Goal: Check status: Check status

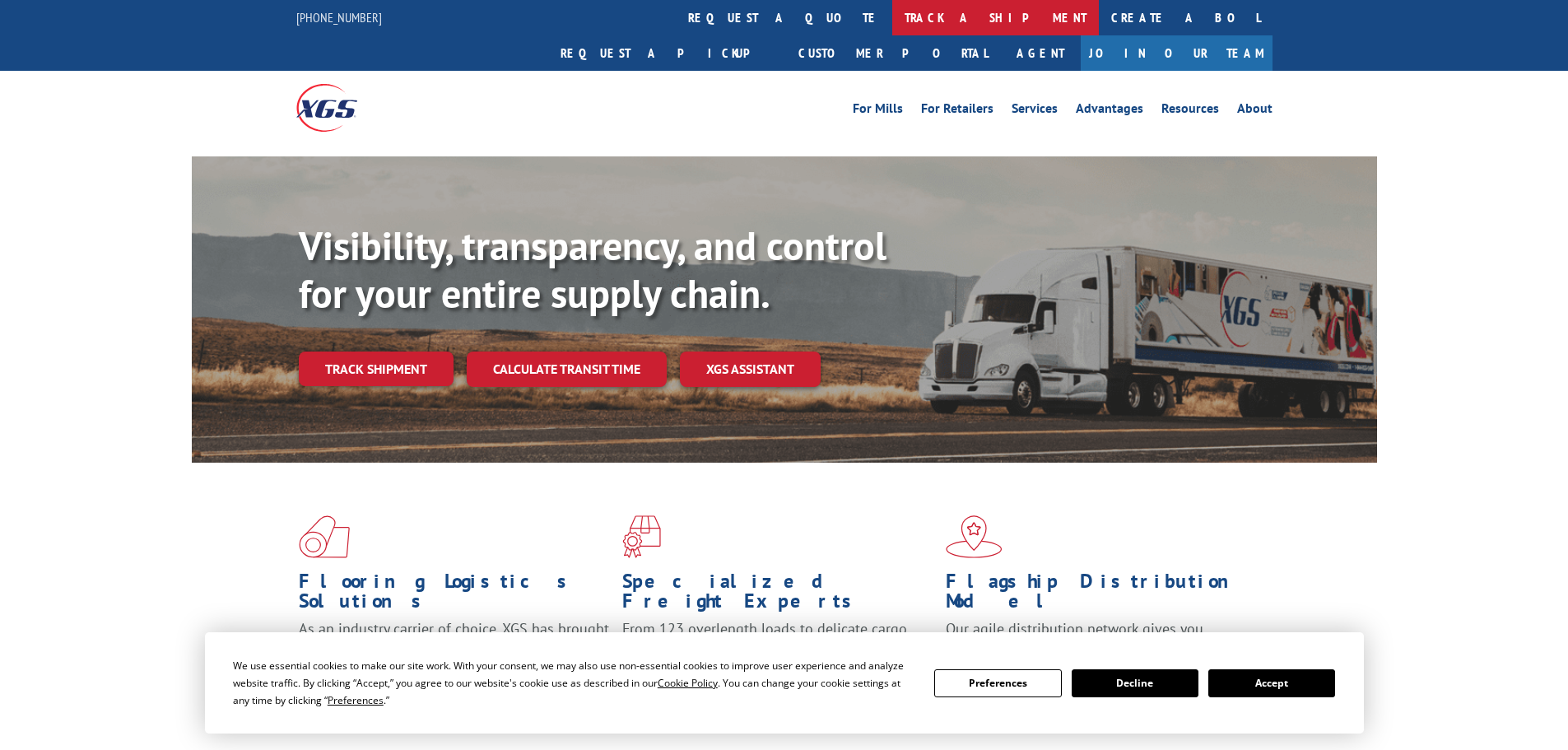
click at [892, 18] on link "track a shipment" at bounding box center [995, 18] width 207 height 35
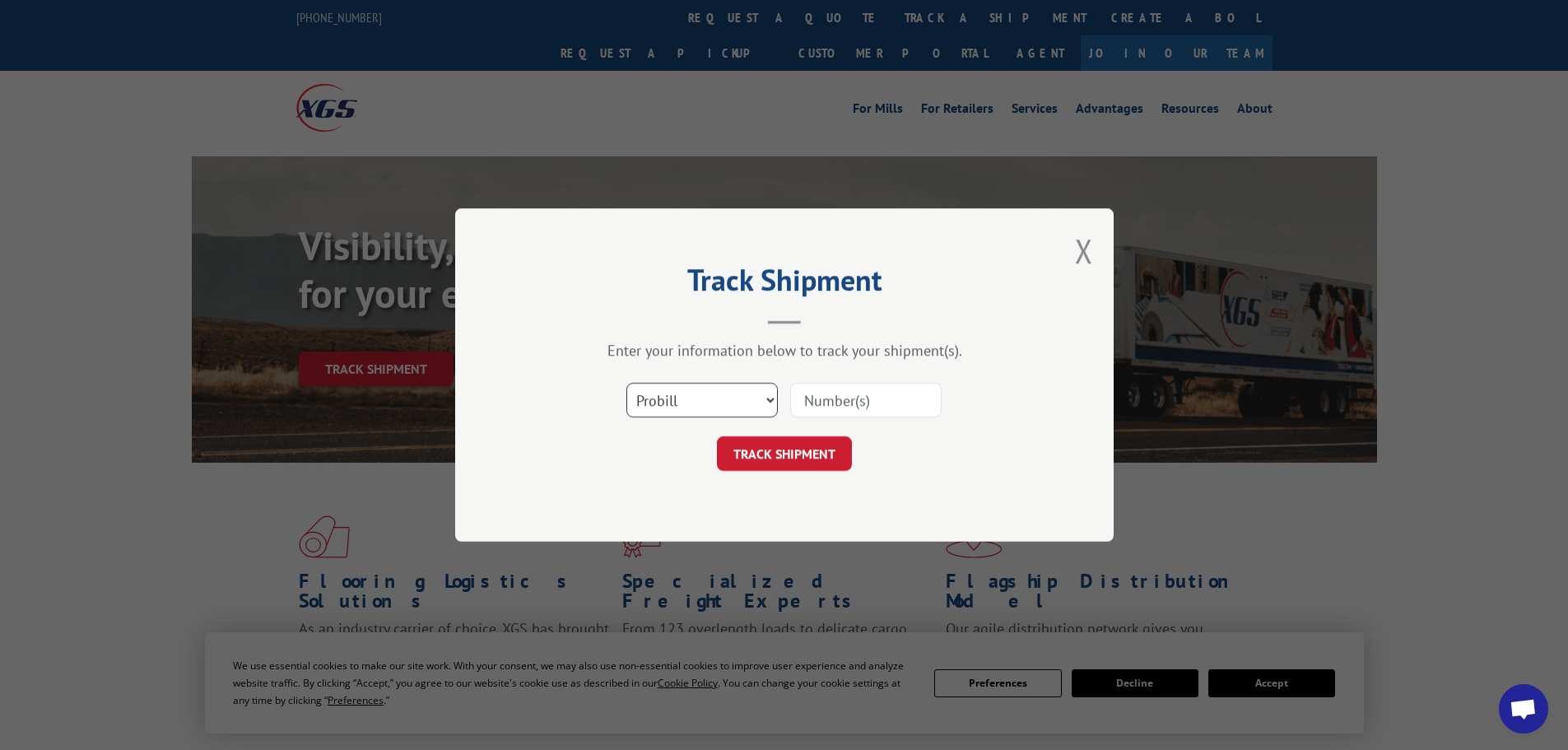
click at [658, 406] on select "Select category... Probill BOL PO" at bounding box center [702, 400] width 152 height 34
select select "bol"
click at [627, 383] on select "Select category... Probill BOL PO" at bounding box center [702, 400] width 152 height 34
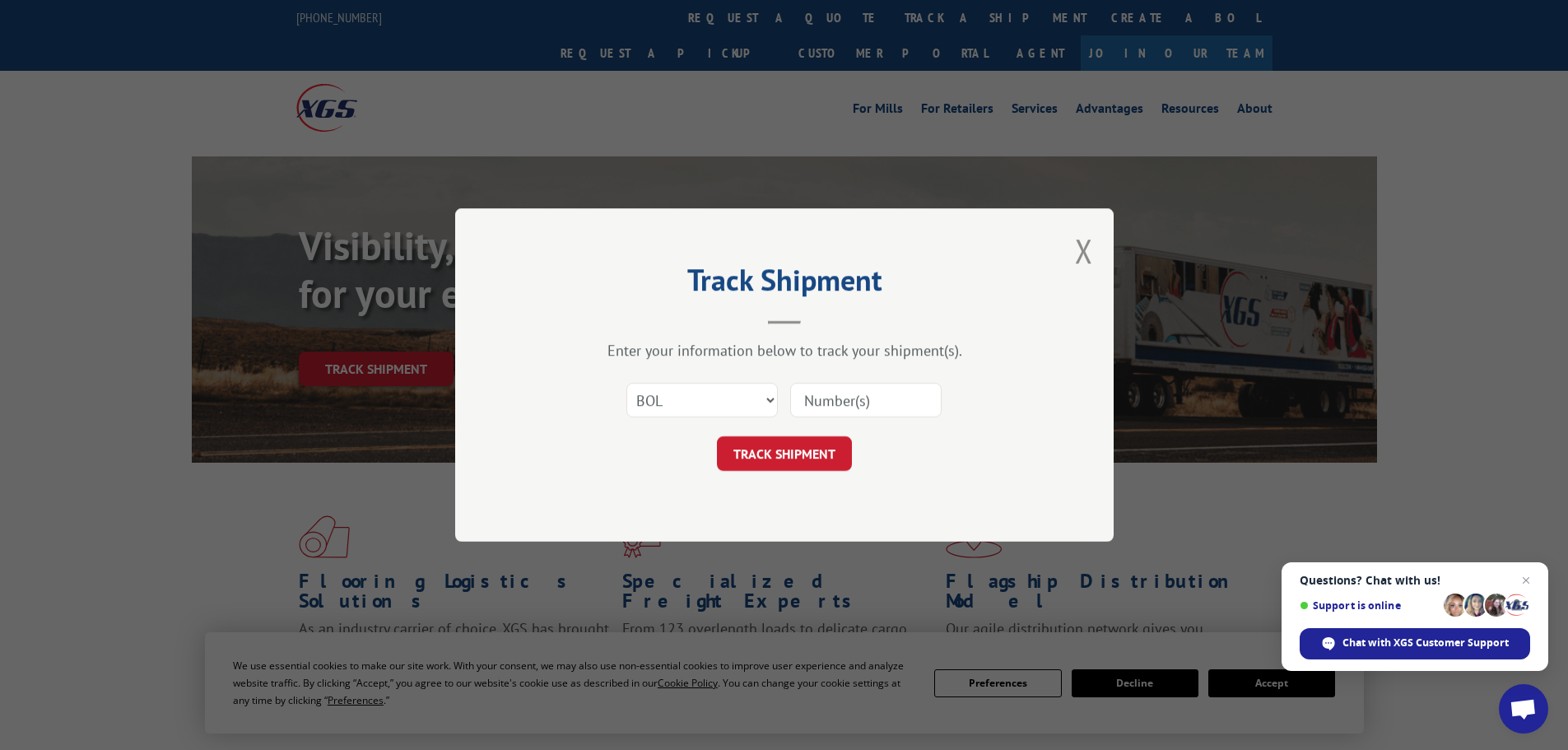
paste input "6005313"
type input "6005313"
click at [785, 457] on button "TRACK SHIPMENT" at bounding box center [784, 453] width 135 height 34
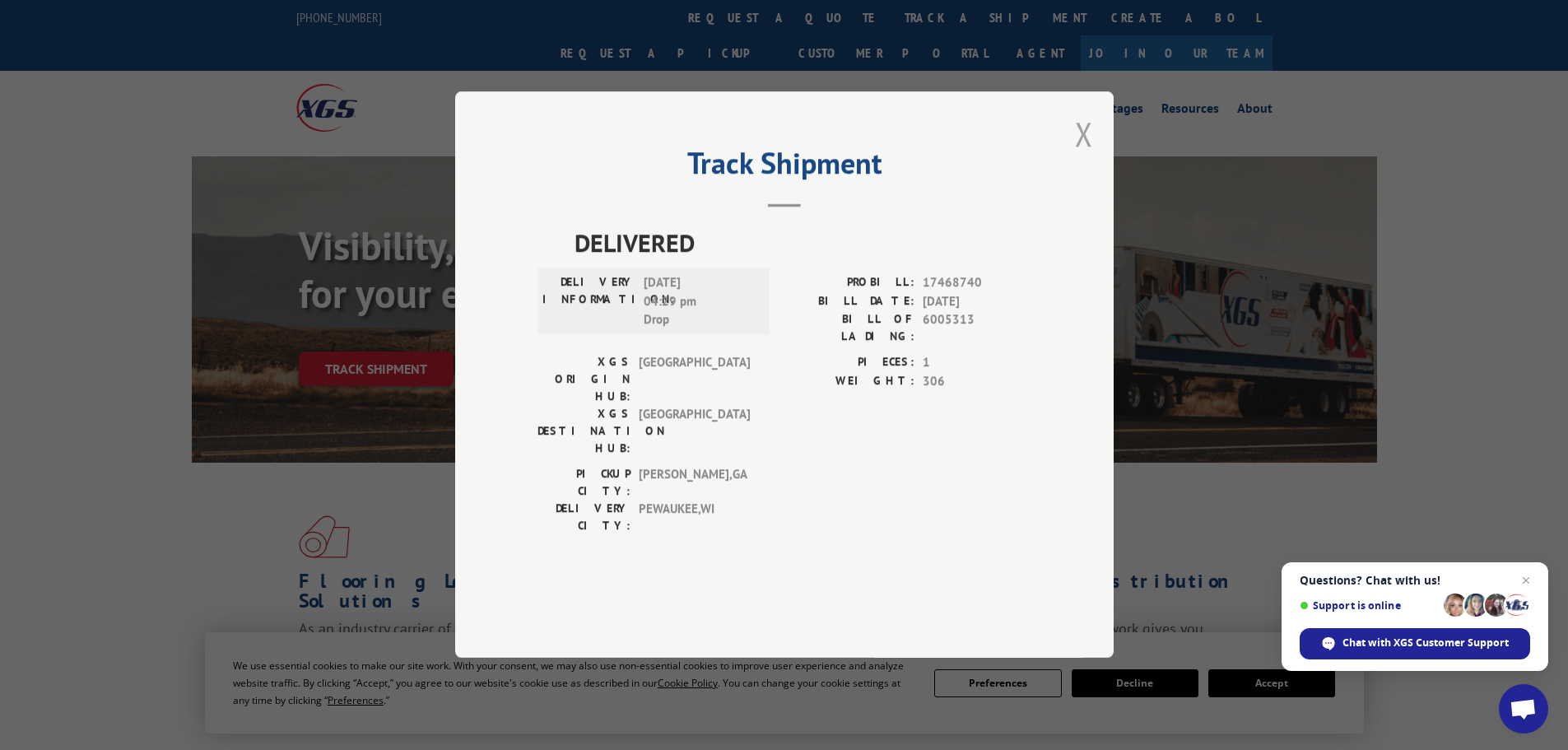
click at [1082, 156] on button "Close modal" at bounding box center [1084, 134] width 18 height 44
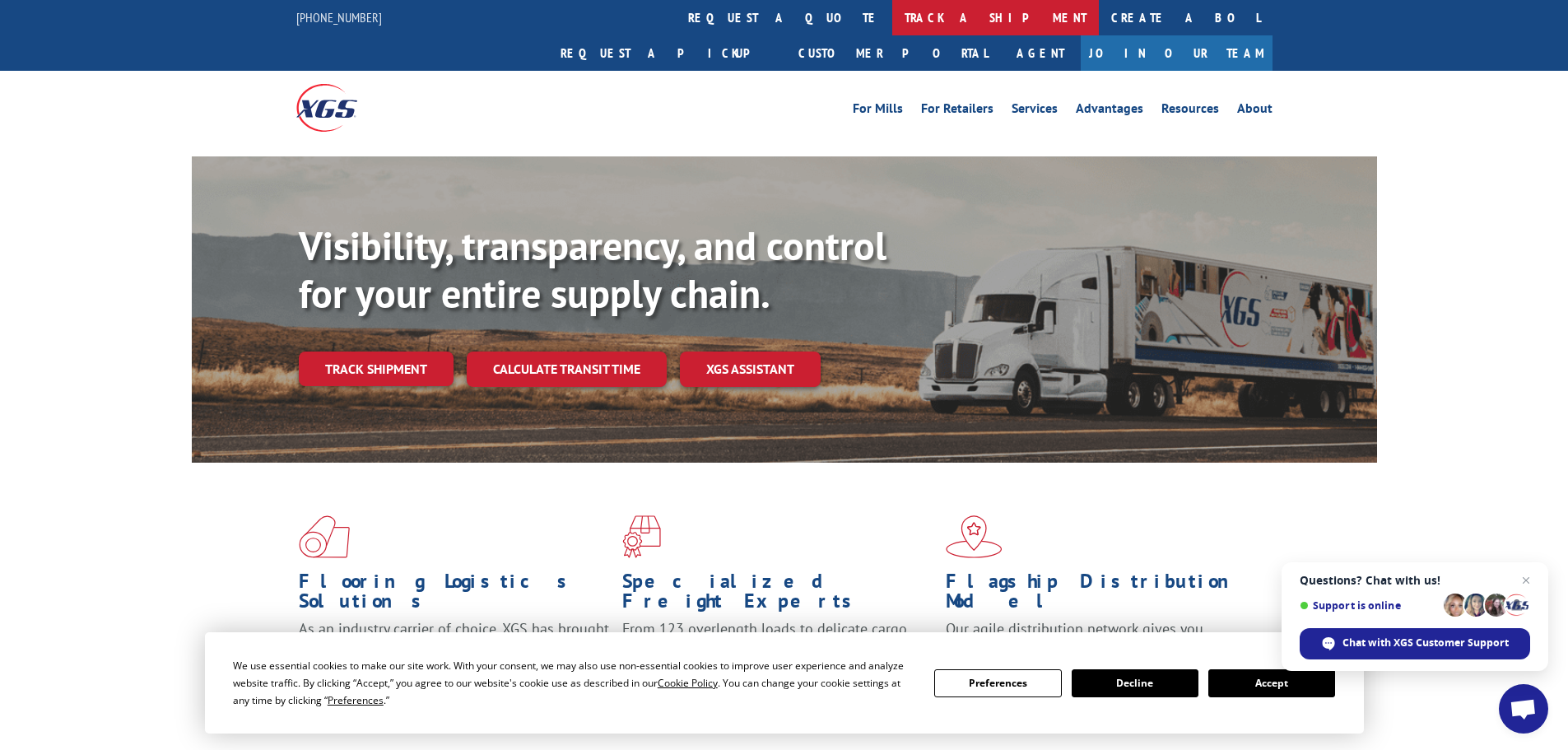
click at [892, 27] on link "track a shipment" at bounding box center [995, 18] width 207 height 35
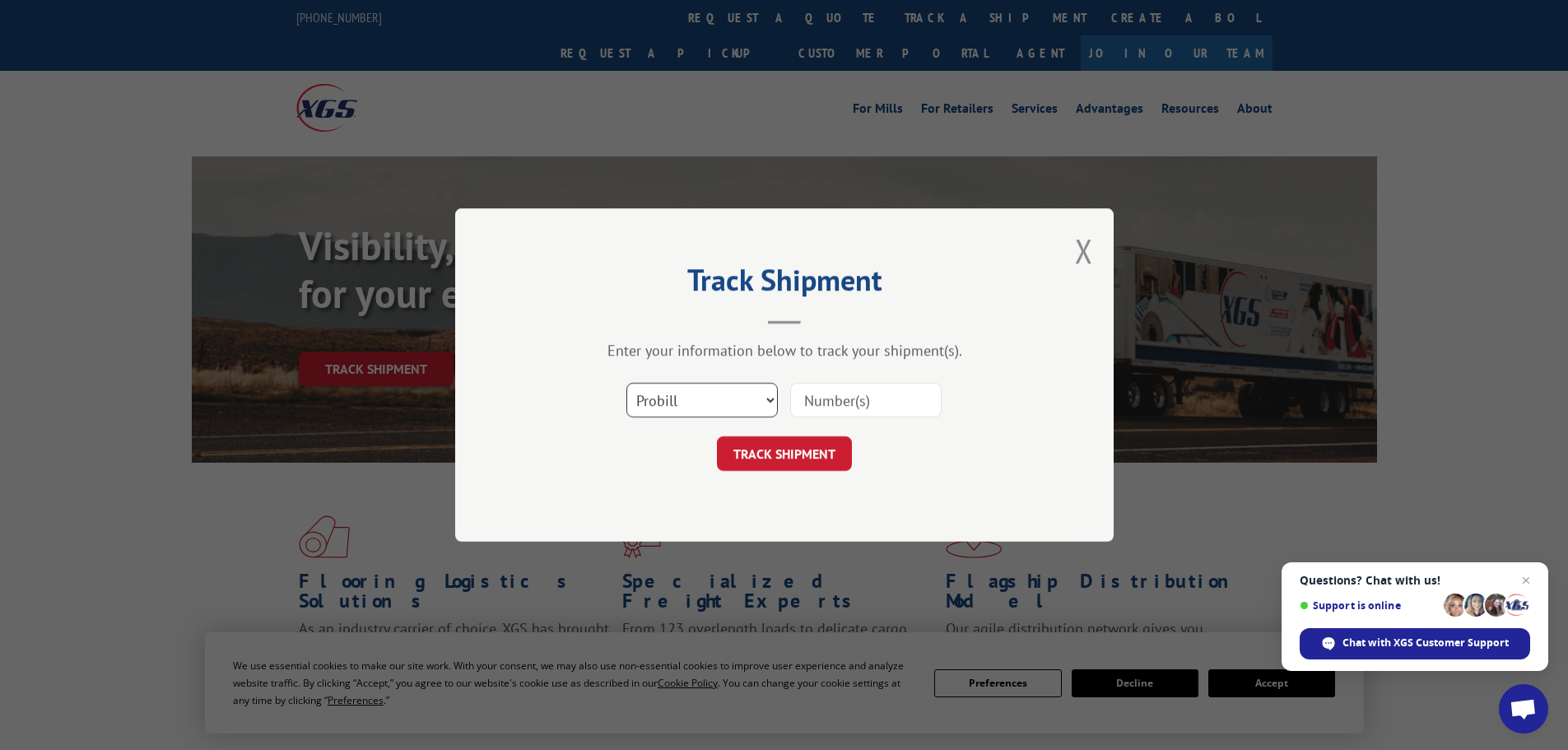
click at [657, 396] on select "Select category... Probill BOL PO" at bounding box center [702, 400] width 152 height 34
select select "bol"
click at [627, 383] on select "Select category... Probill BOL PO" at bounding box center [702, 400] width 152 height 34
click at [836, 402] on input at bounding box center [865, 400] width 152 height 34
paste input "5140812"
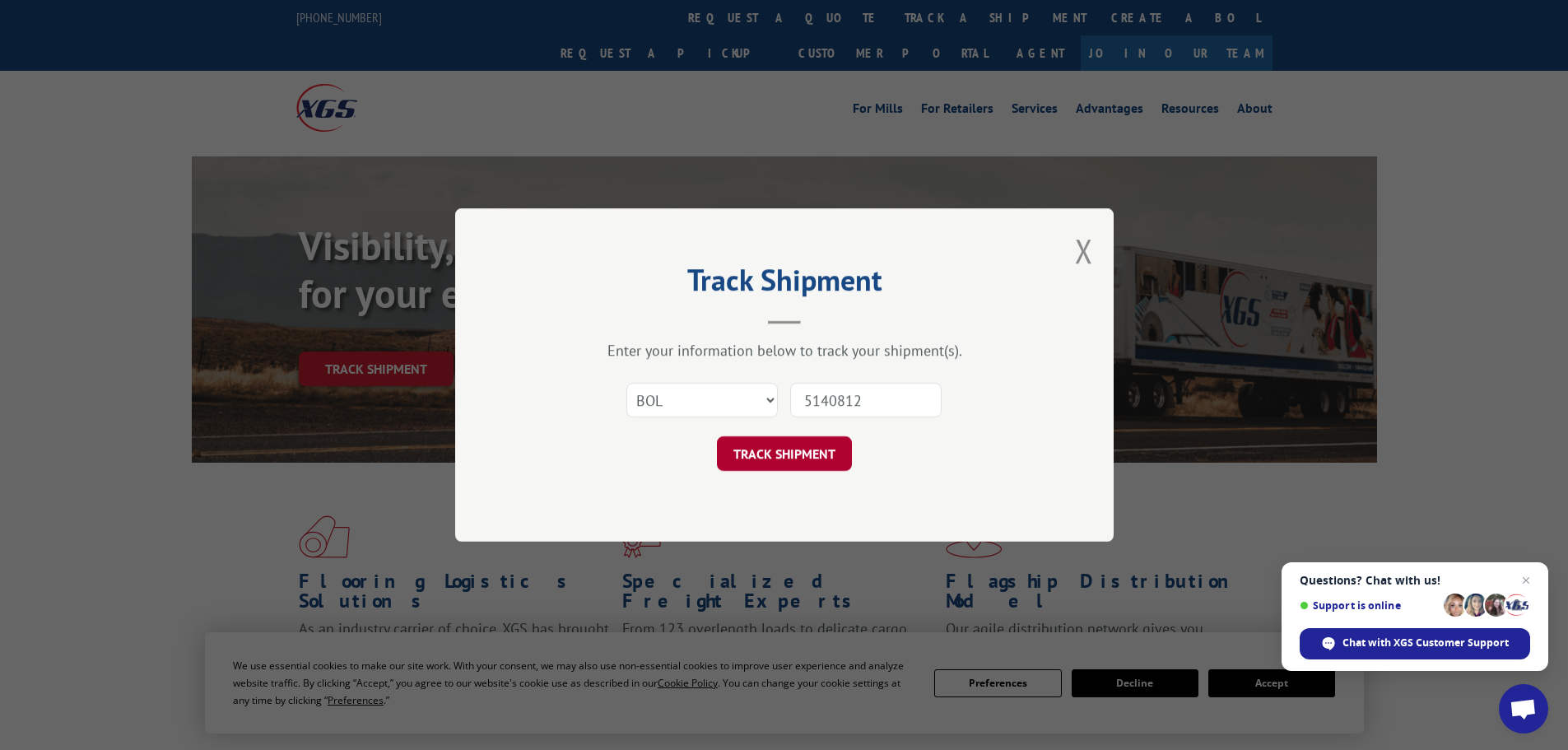
type input "5140812"
click at [827, 449] on button "TRACK SHIPMENT" at bounding box center [784, 453] width 135 height 34
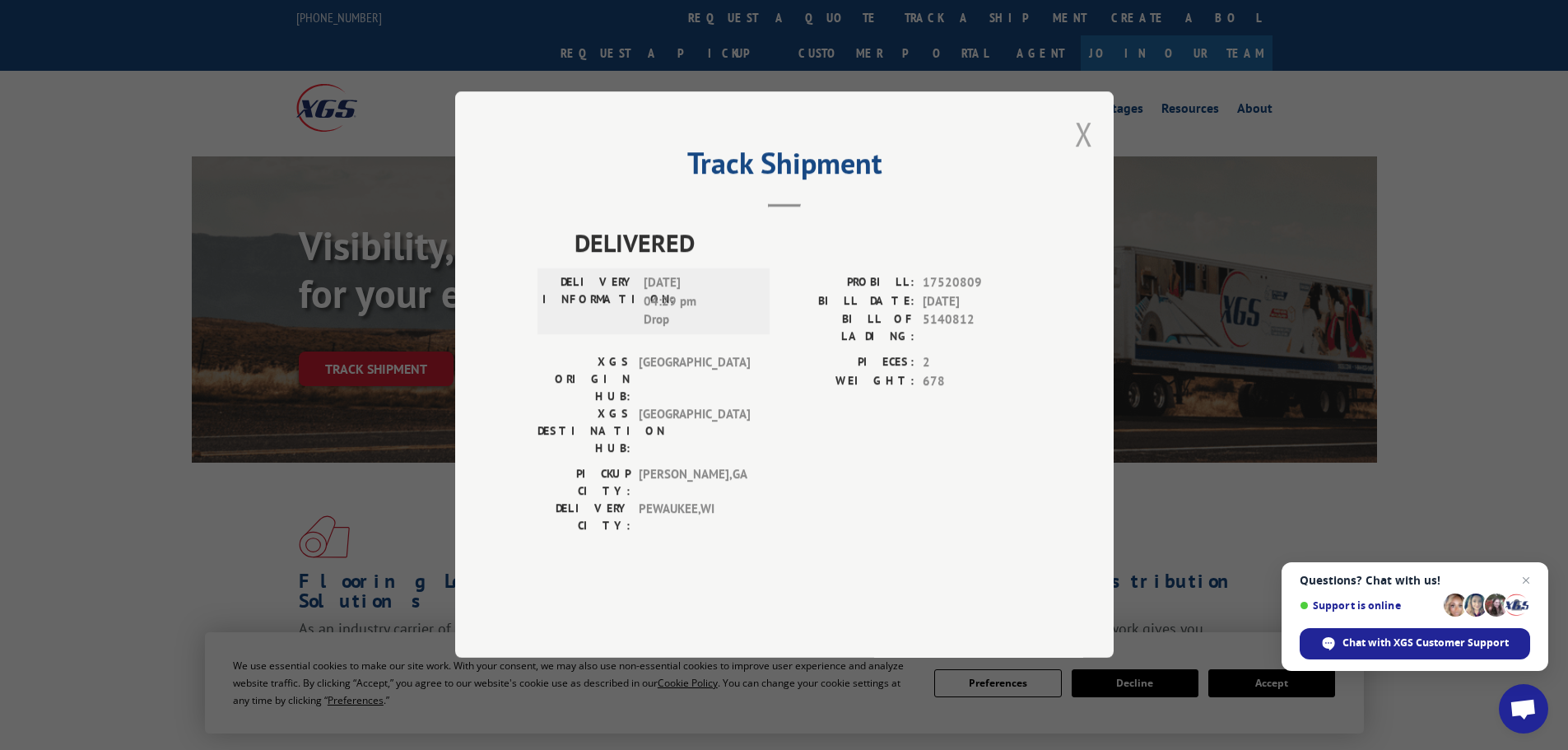
click at [1081, 156] on button "Close modal" at bounding box center [1084, 134] width 18 height 44
